Goal: Transaction & Acquisition: Purchase product/service

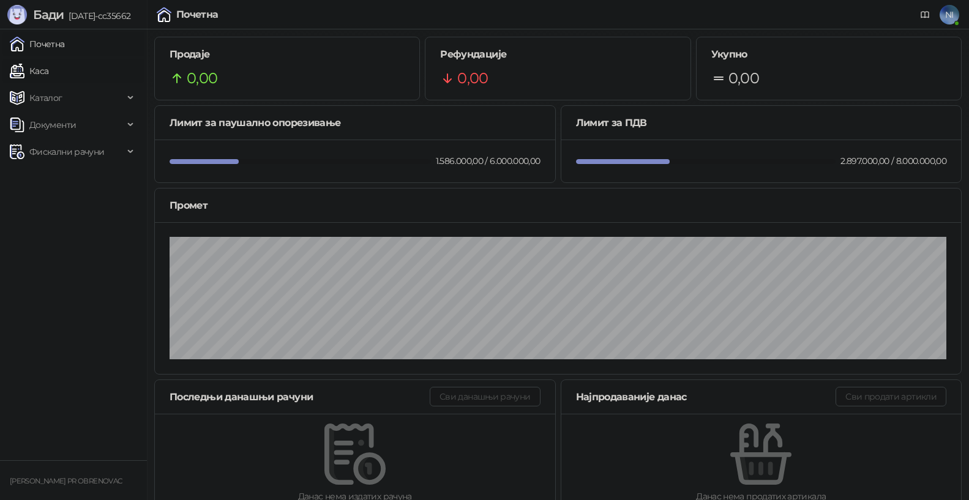
click at [48, 77] on link "Каса" at bounding box center [29, 71] width 39 height 24
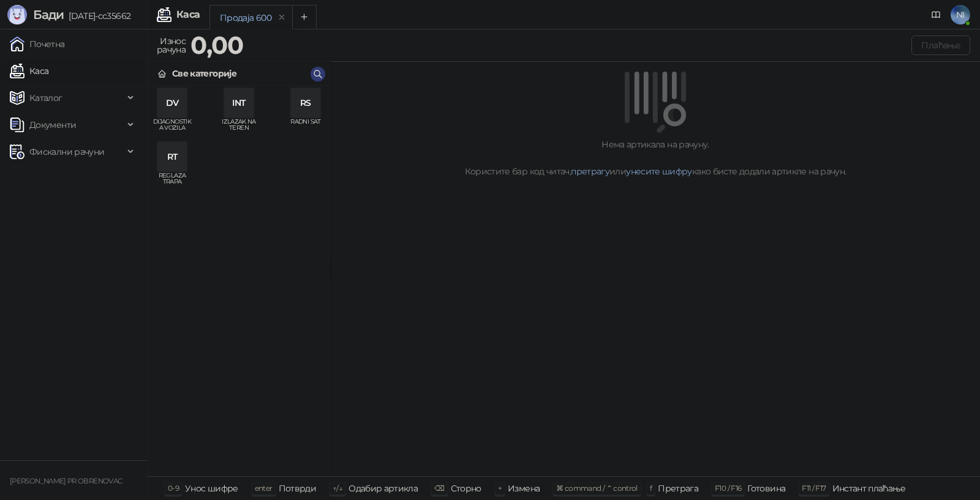
click at [176, 103] on div "DV" at bounding box center [171, 102] width 29 height 29
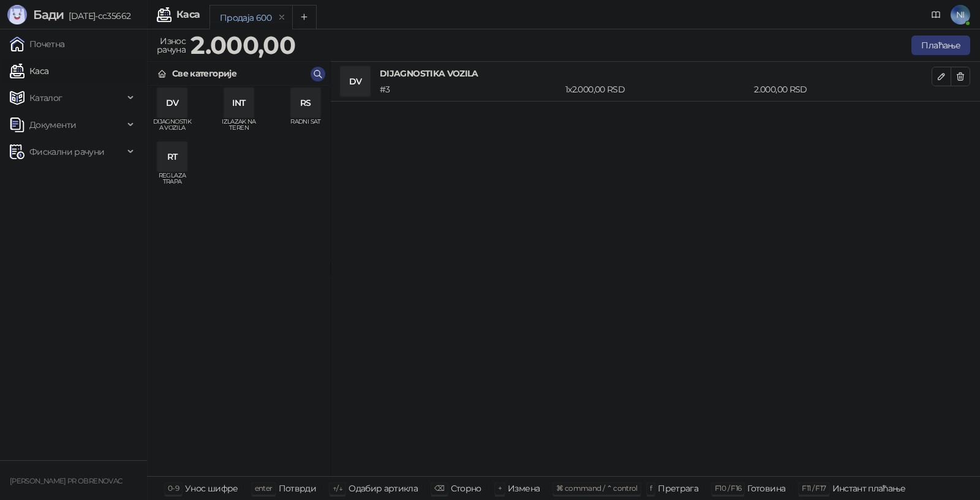
drag, startPoint x: 308, startPoint y: 99, endPoint x: 293, endPoint y: 143, distance: 46.5
click at [307, 100] on div "RS" at bounding box center [305, 102] width 29 height 29
click at [937, 114] on icon "button" at bounding box center [941, 116] width 10 height 10
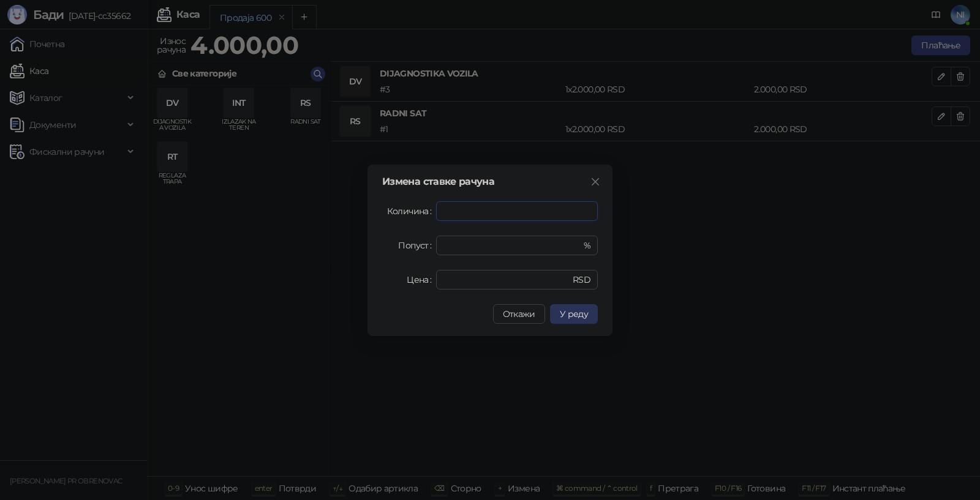
type input "*"
click at [575, 312] on span "У реду" at bounding box center [574, 314] width 28 height 11
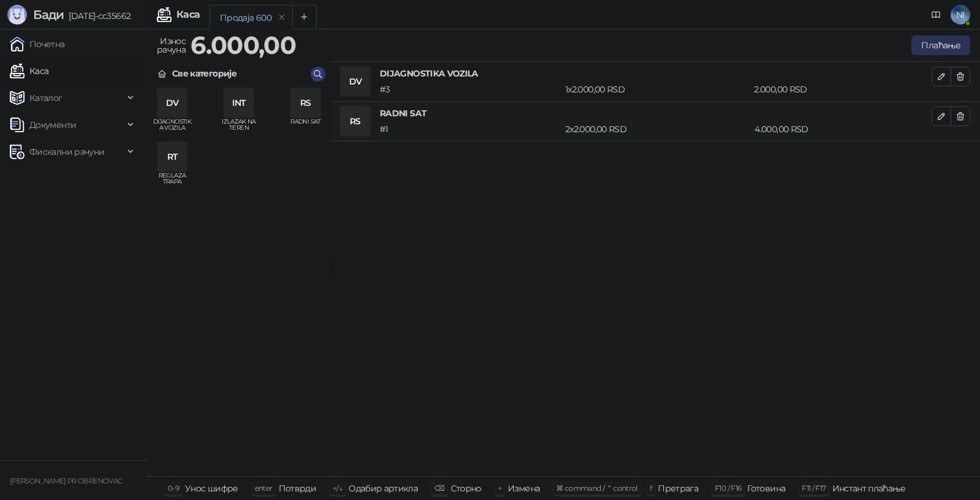
click at [940, 47] on button "Плаћање" at bounding box center [940, 46] width 59 height 20
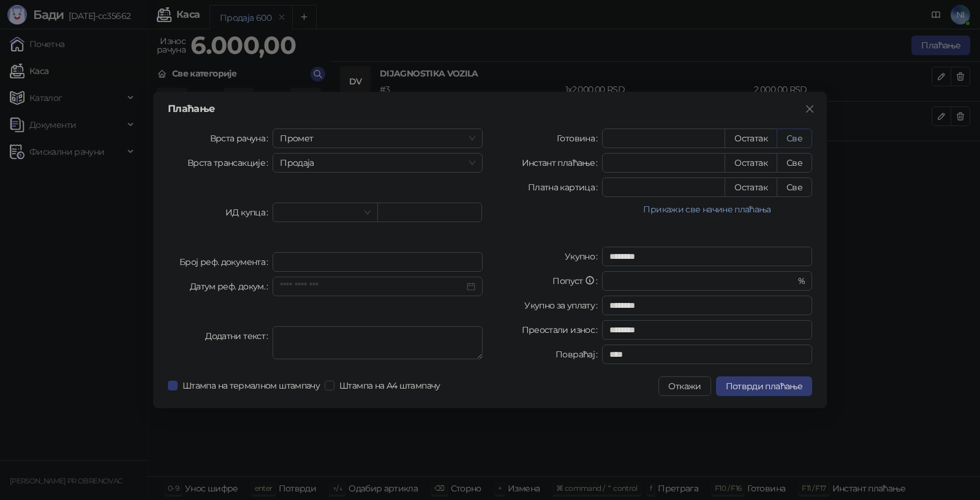
click at [799, 139] on button "Све" at bounding box center [794, 139] width 36 height 20
type input "****"
click at [778, 386] on span "Потврди плаћање" at bounding box center [764, 386] width 77 height 11
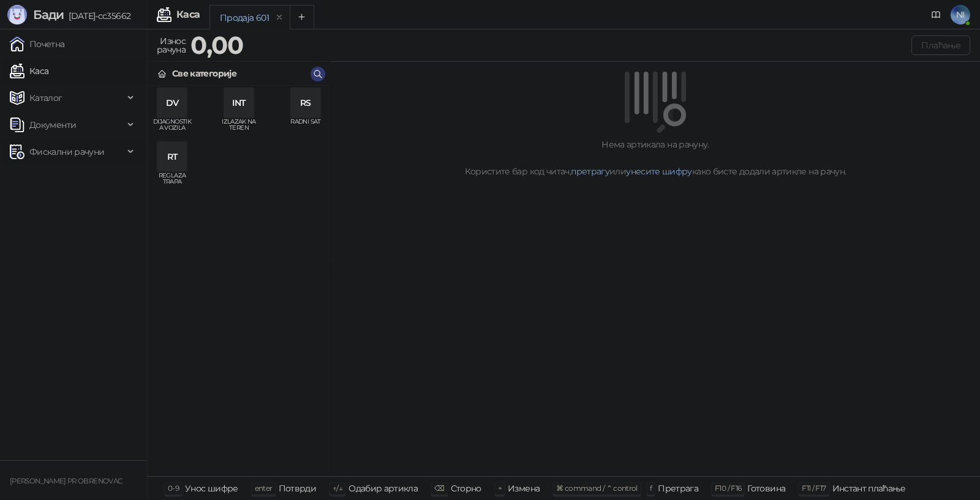
click at [130, 148] on div "Фискални рачуни" at bounding box center [73, 152] width 142 height 24
click at [97, 187] on link "Издати рачуни" at bounding box center [56, 179] width 82 height 24
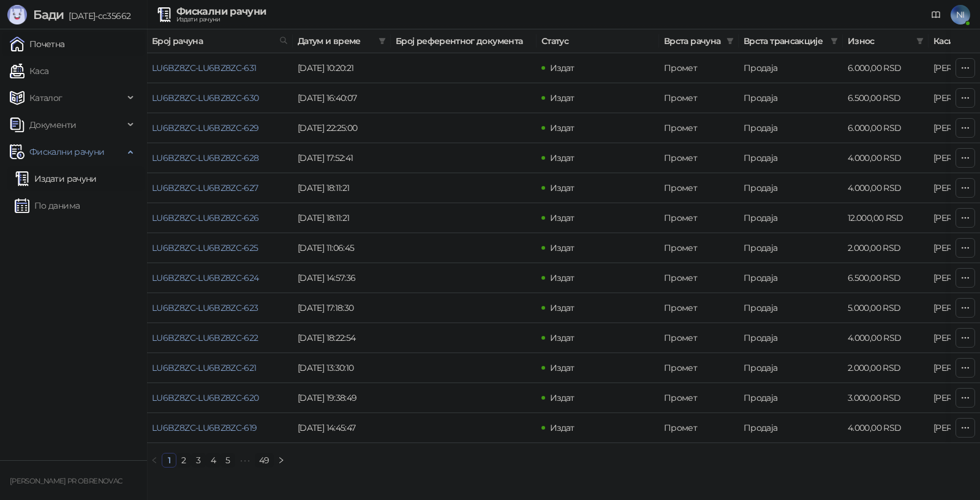
drag, startPoint x: 68, startPoint y: 46, endPoint x: 37, endPoint y: 48, distance: 31.3
click at [65, 46] on link "Почетна" at bounding box center [37, 44] width 55 height 24
